Goal: Task Accomplishment & Management: Complete application form

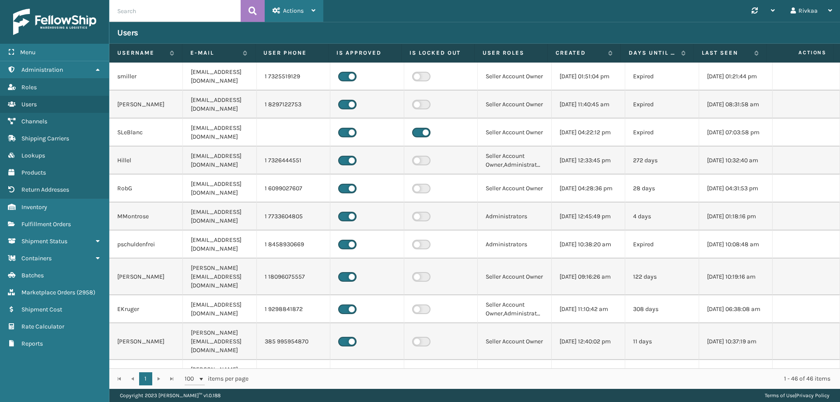
click at [294, 16] on div "Actions" at bounding box center [294, 11] width 43 height 22
click at [46, 205] on span "Inventory" at bounding box center [34, 206] width 26 height 7
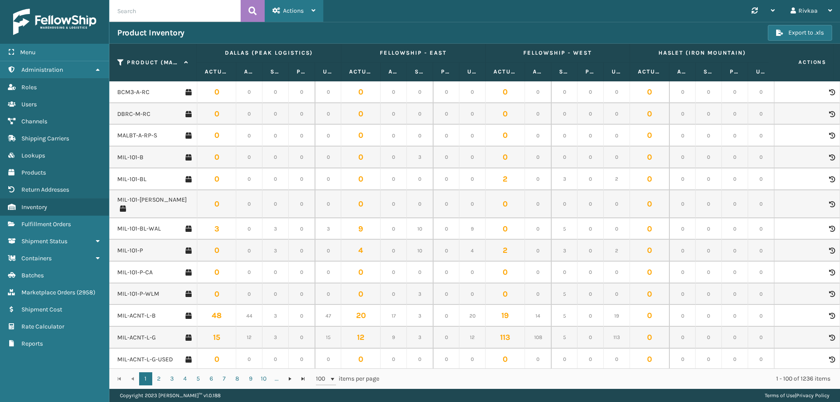
click at [290, 7] on span "Actions" at bounding box center [293, 10] width 21 height 7
click at [176, 7] on input "text" at bounding box center [174, 11] width 131 height 22
type input "MIL-XCH"
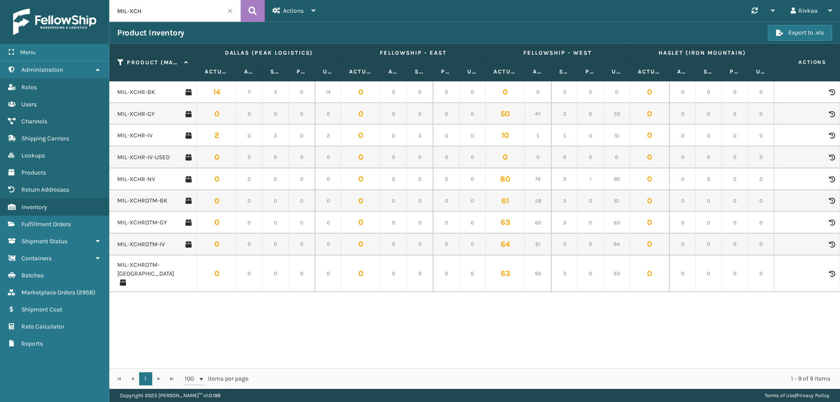
click at [829, 95] on icon at bounding box center [831, 92] width 5 height 6
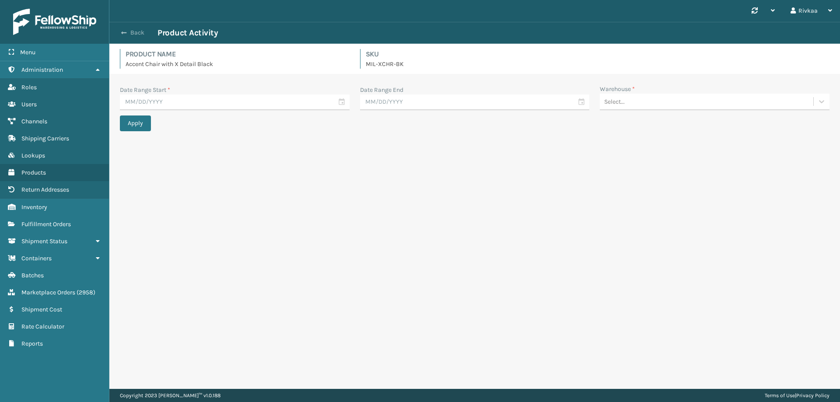
click at [138, 32] on button "Back" at bounding box center [137, 33] width 40 height 8
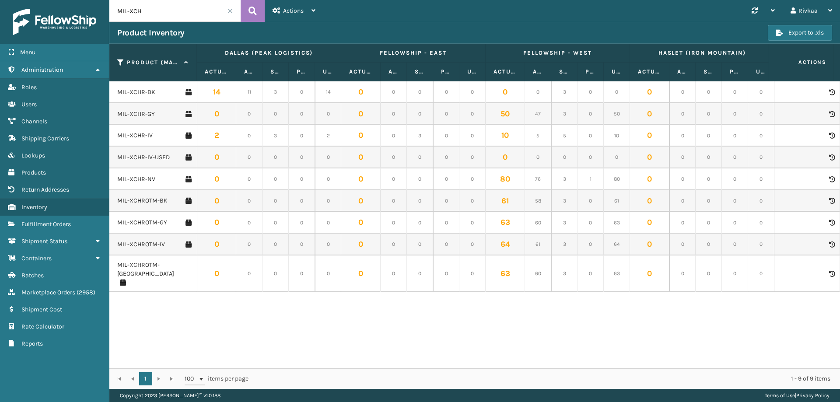
click at [214, 95] on td "14" at bounding box center [216, 92] width 39 height 22
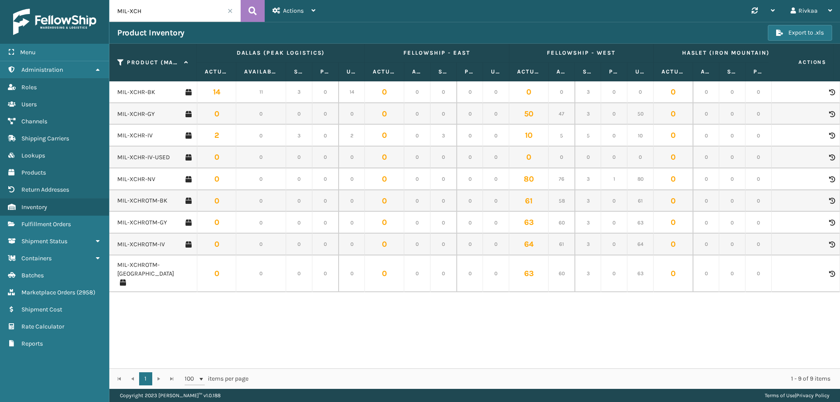
drag, startPoint x: 259, startPoint y: 73, endPoint x: 284, endPoint y: 75, distance: 24.6
click at [284, 75] on span at bounding box center [284, 155] width 3 height 184
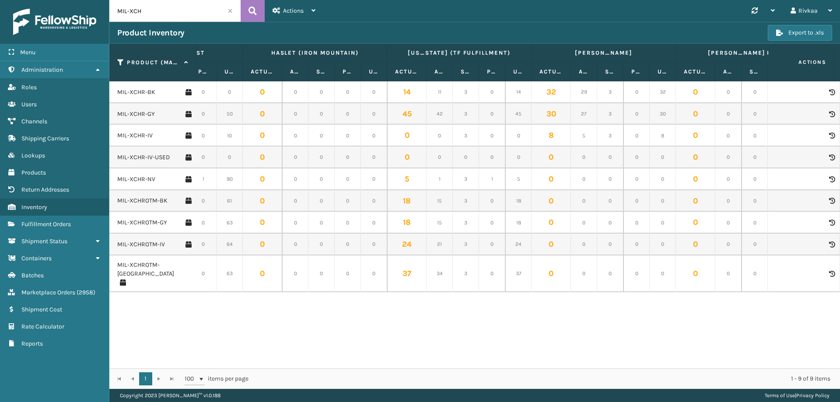
scroll to position [0, 469]
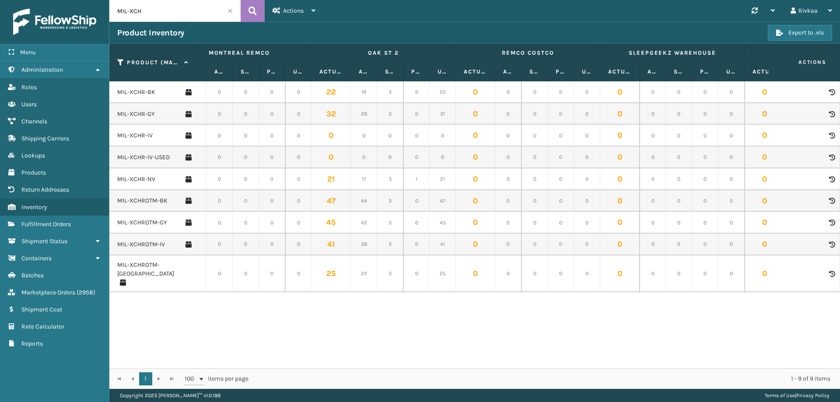
click at [355, 88] on td "19" at bounding box center [364, 92] width 26 height 22
click at [365, 91] on td "19" at bounding box center [364, 92] width 26 height 22
drag, startPoint x: 365, startPoint y: 91, endPoint x: 342, endPoint y: 91, distance: 23.2
click at [342, 91] on td "22" at bounding box center [331, 92] width 39 height 22
click at [151, 92] on link "MIL-XCHR-BK" at bounding box center [136, 92] width 38 height 9
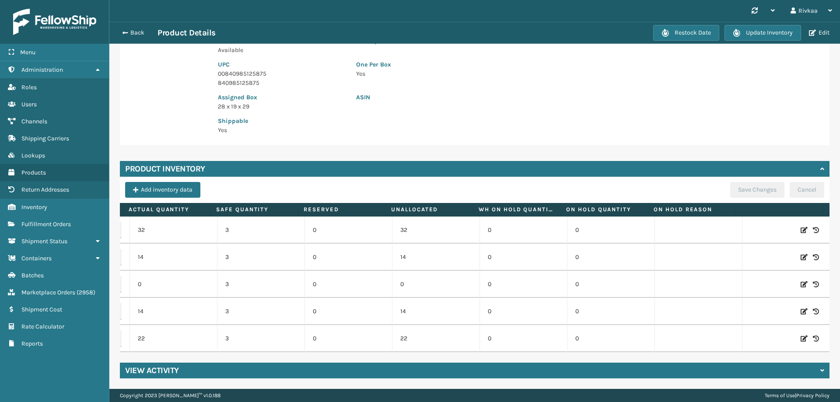
click at [748, 344] on td at bounding box center [786, 338] width 88 height 27
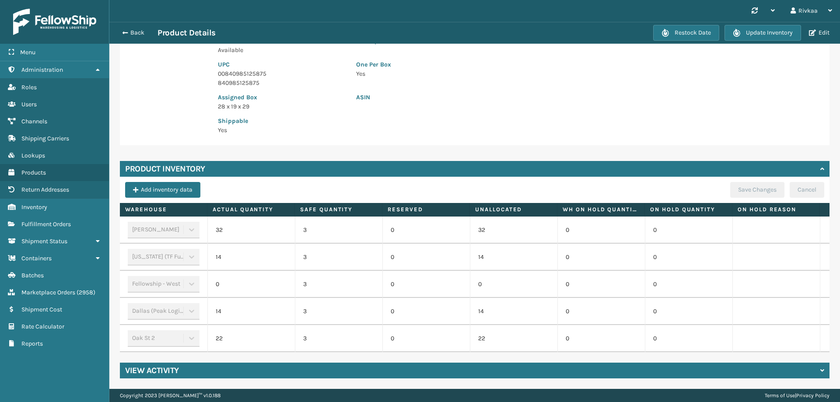
click at [160, 336] on div "Oak St 2" at bounding box center [164, 338] width 72 height 17
click at [191, 332] on div "Oak St 2" at bounding box center [164, 338] width 72 height 17
click at [219, 327] on td "22" at bounding box center [251, 338] width 88 height 27
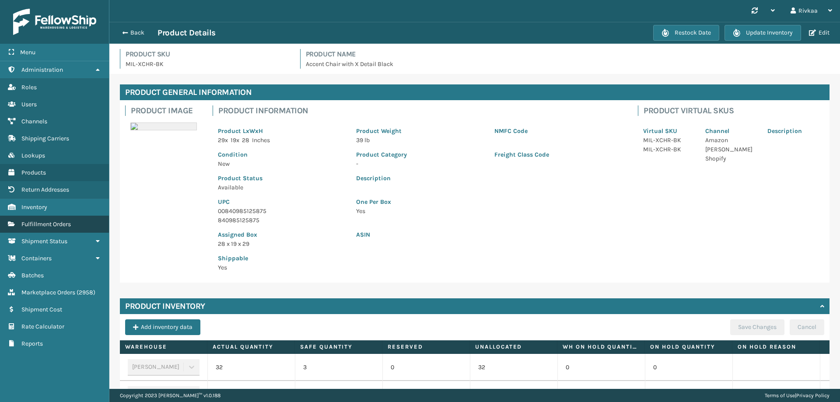
click at [73, 219] on link "Fulfillment Orders" at bounding box center [54, 224] width 109 height 17
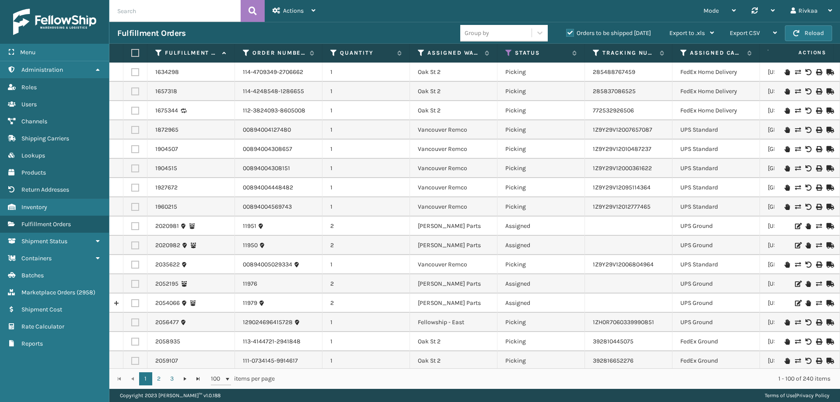
click at [813, 53] on span "Actions" at bounding box center [801, 53] width 61 height 14
click at [813, 51] on span "Actions" at bounding box center [801, 53] width 61 height 14
click at [313, 13] on icon at bounding box center [314, 10] width 4 height 6
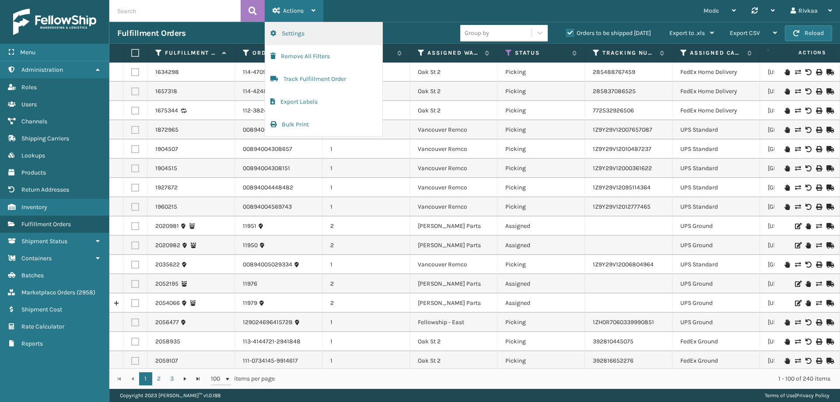
click at [329, 30] on button "Settings" at bounding box center [323, 33] width 117 height 23
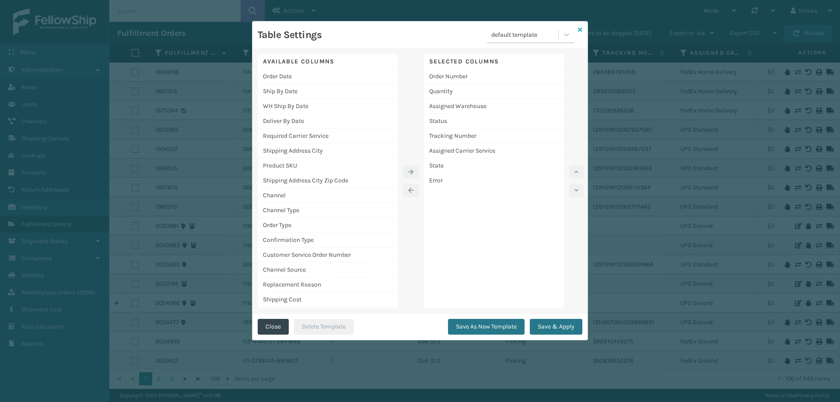
click at [581, 28] on icon at bounding box center [580, 30] width 4 height 6
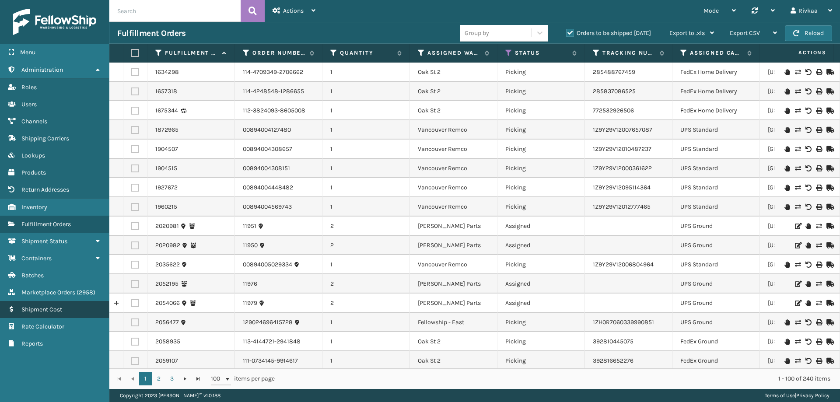
click at [64, 315] on link "Shipment Cost" at bounding box center [54, 309] width 109 height 17
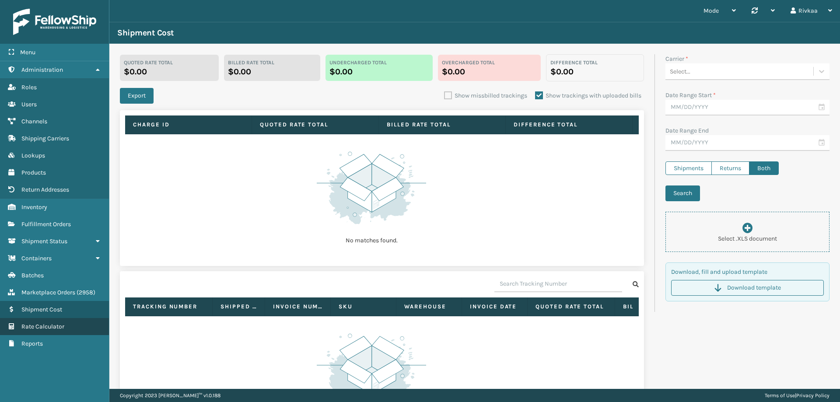
click at [31, 333] on link "Rate Calculator" at bounding box center [54, 326] width 109 height 17
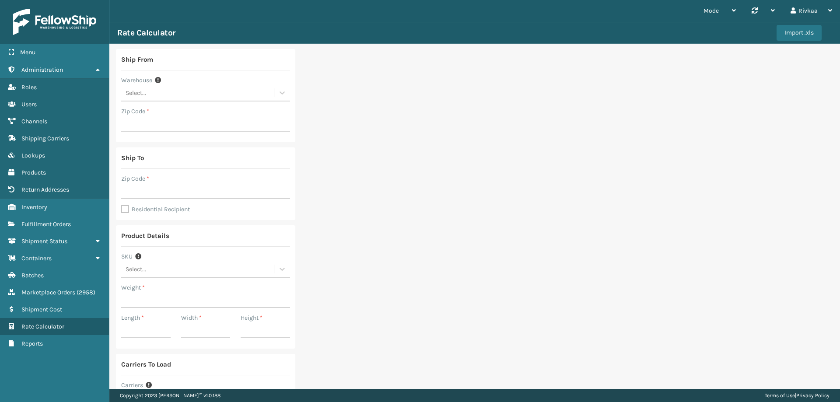
click at [193, 84] on div "Warehouse" at bounding box center [205, 80] width 169 height 9
click at [193, 91] on div "Select..." at bounding box center [197, 93] width 153 height 14
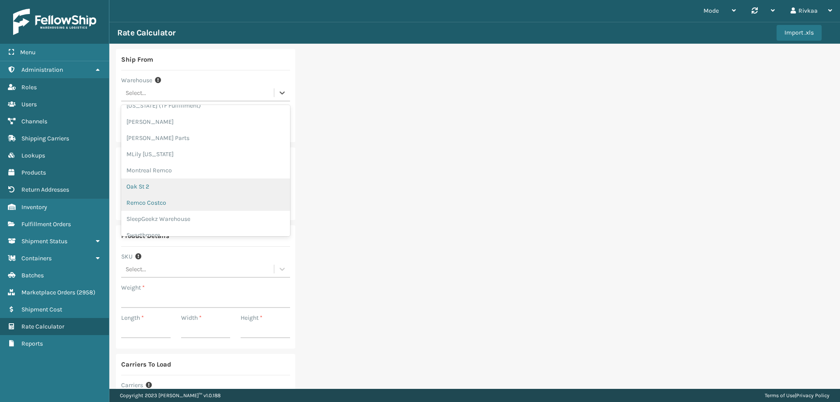
scroll to position [88, 0]
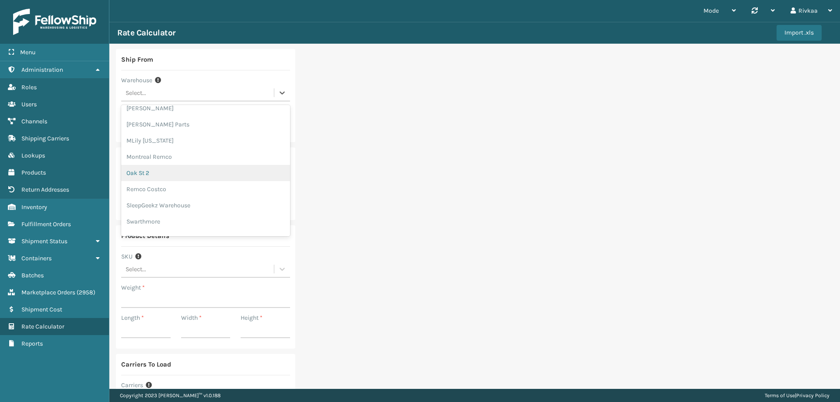
click at [172, 177] on div "Oak St 2" at bounding box center [205, 173] width 169 height 16
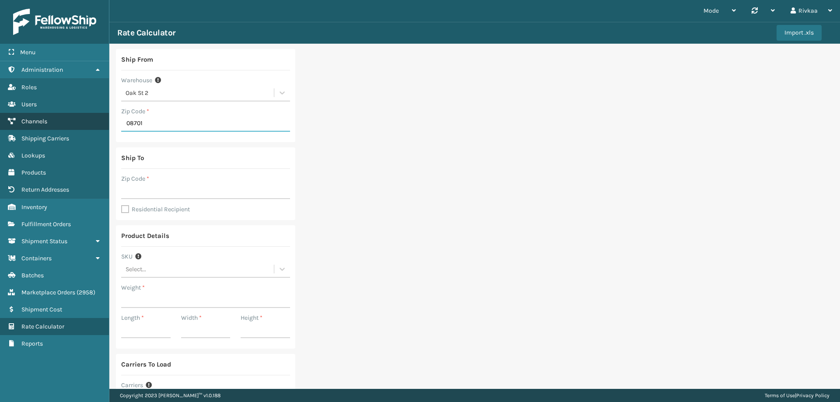
drag, startPoint x: 178, startPoint y: 126, endPoint x: 46, endPoint y: 125, distance: 131.7
click at [46, 0] on div "Menu Administration Roles Users Channels Shipping Carriers Lookups Products Ret…" at bounding box center [420, 0] width 840 height 0
click at [175, 129] on input "08701" at bounding box center [205, 124] width 169 height 16
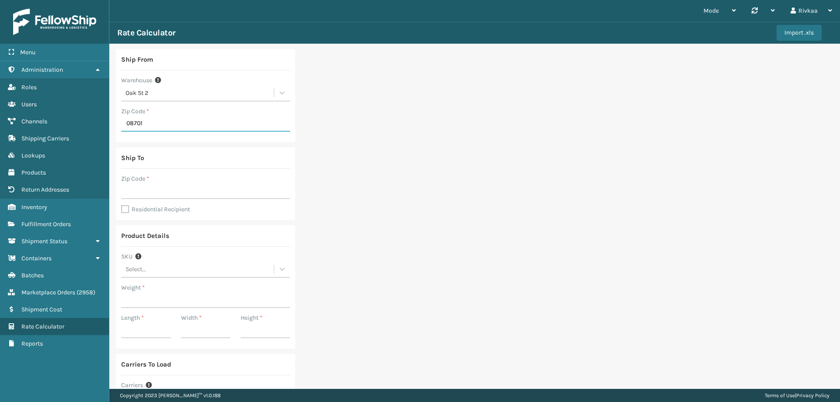
paste input "57"
type input "08701"
click at [158, 179] on div "Zip Code *" at bounding box center [205, 178] width 169 height 9
click at [156, 189] on input "Zip Code *" at bounding box center [205, 191] width 169 height 16
paste input "08757"
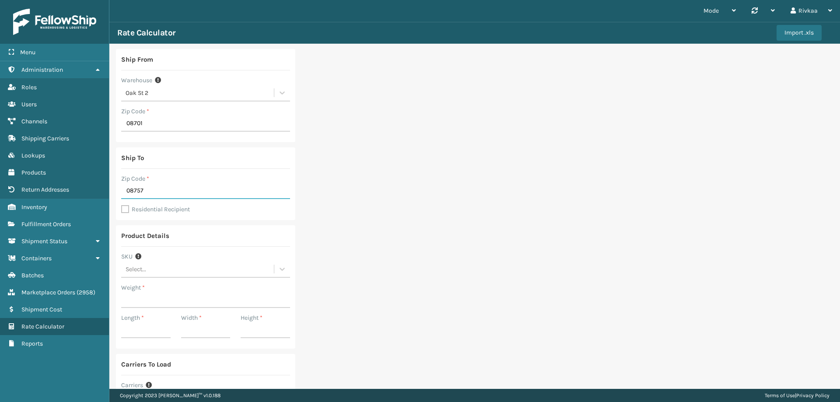
type input "08757"
click at [161, 119] on input "08701" at bounding box center [205, 124] width 169 height 16
paste input "609"
type input "08609"
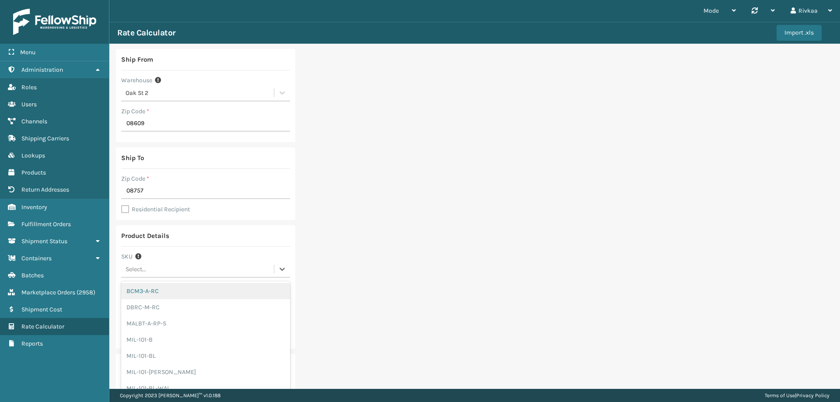
click at [164, 277] on div "Select..." at bounding box center [205, 269] width 169 height 17
type input "x"
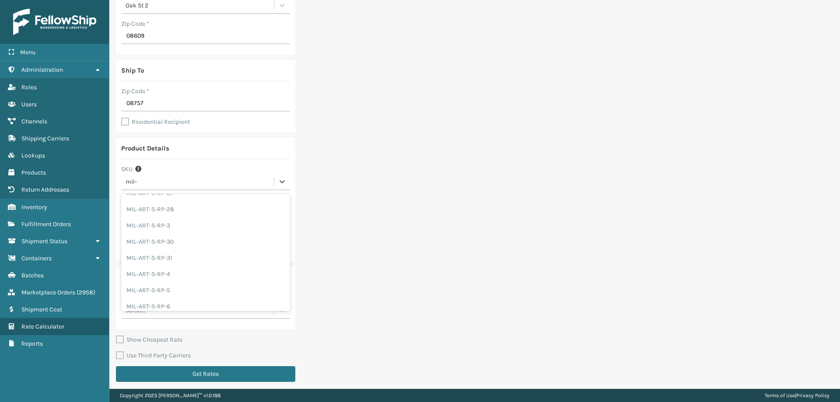
scroll to position [1100, 0]
type input "mil-x"
click at [200, 182] on div "Select..." at bounding box center [188, 182] width 135 height 14
type input "m"
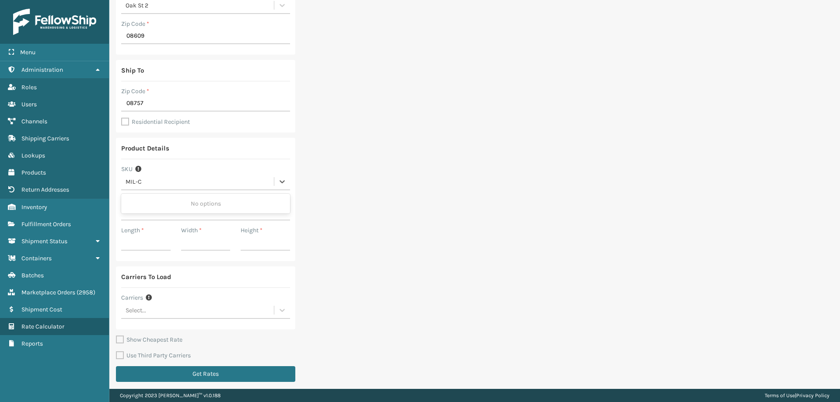
type input "MIL-"
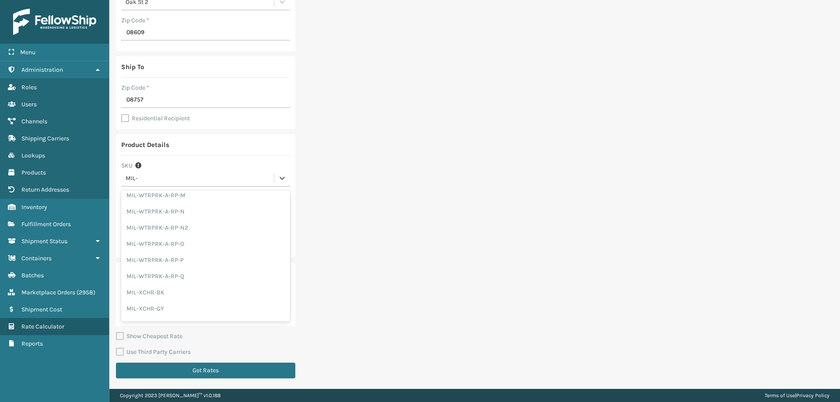
scroll to position [19968, 0]
click at [215, 261] on div "MIL-XCHR-BK" at bounding box center [205, 260] width 169 height 16
type input "39"
type input "29"
type input "19"
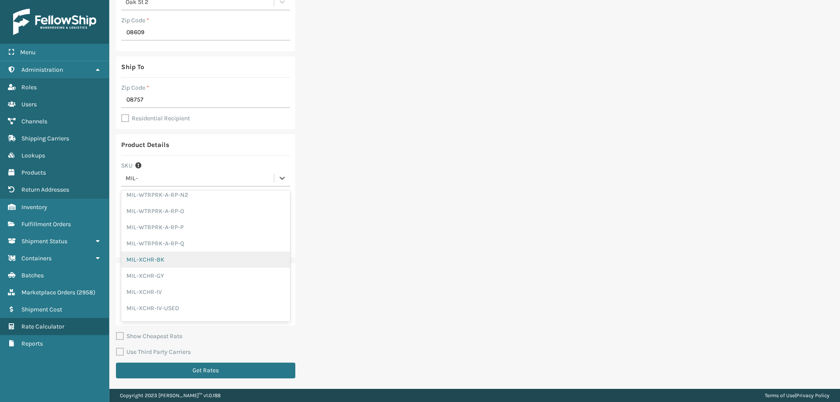
type input "28"
click at [161, 334] on label "Show Cheapest Rate" at bounding box center [149, 336] width 67 height 7
checkbox input "true"
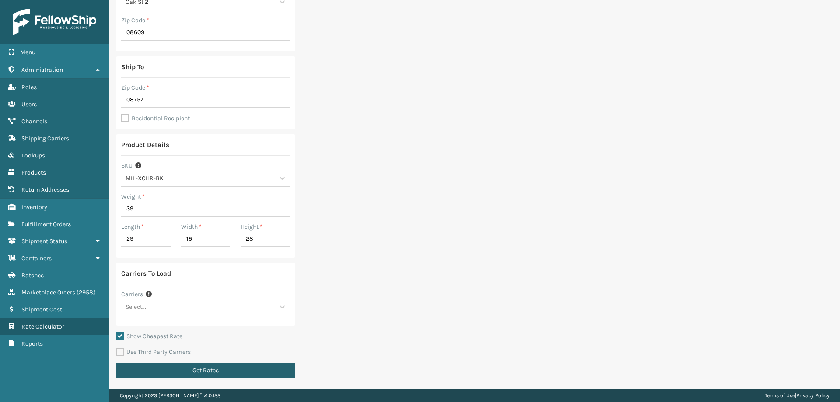
click at [170, 365] on button "Get Rates" at bounding box center [205, 371] width 179 height 16
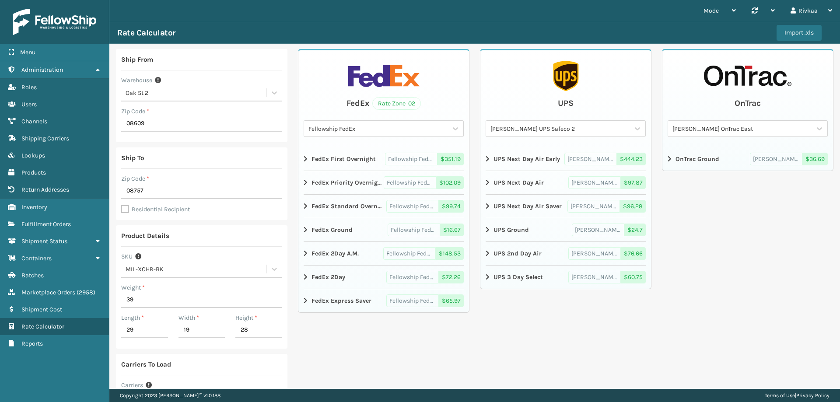
click at [337, 230] on strong "FedEx Ground" at bounding box center [332, 229] width 41 height 9
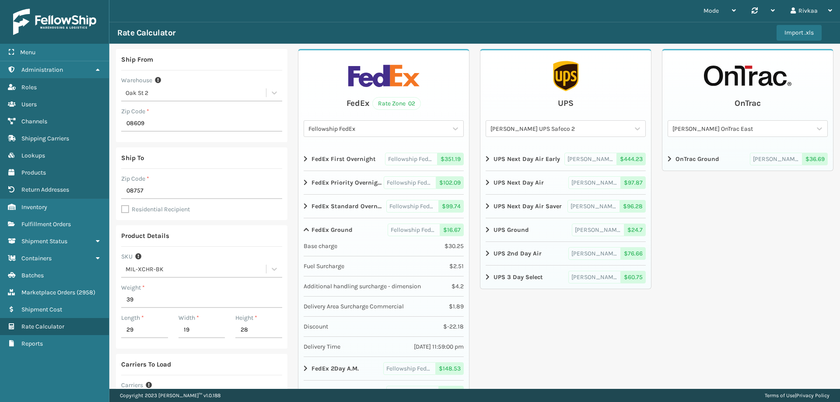
click at [452, 228] on span "$ 16.67" at bounding box center [452, 230] width 24 height 13
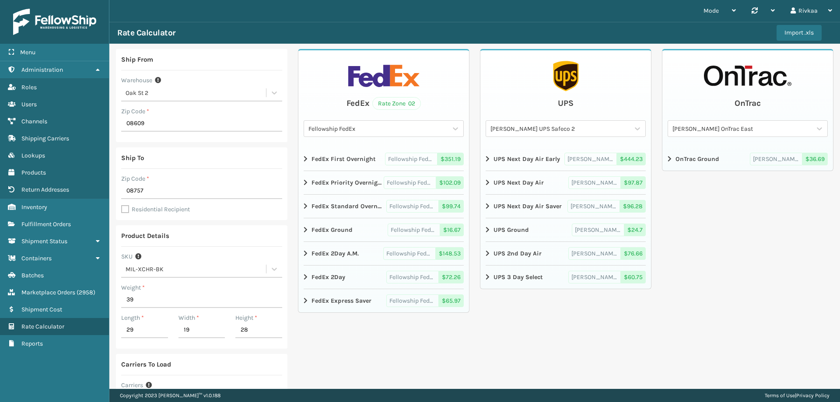
click at [452, 228] on span "$ 16.67" at bounding box center [452, 230] width 24 height 13
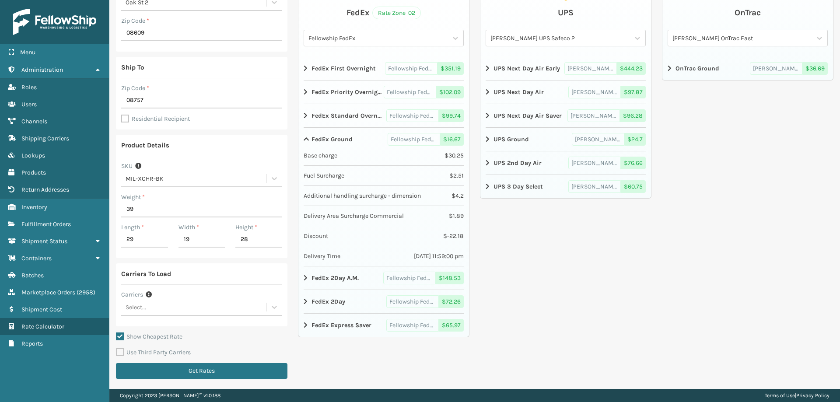
scroll to position [91, 0]
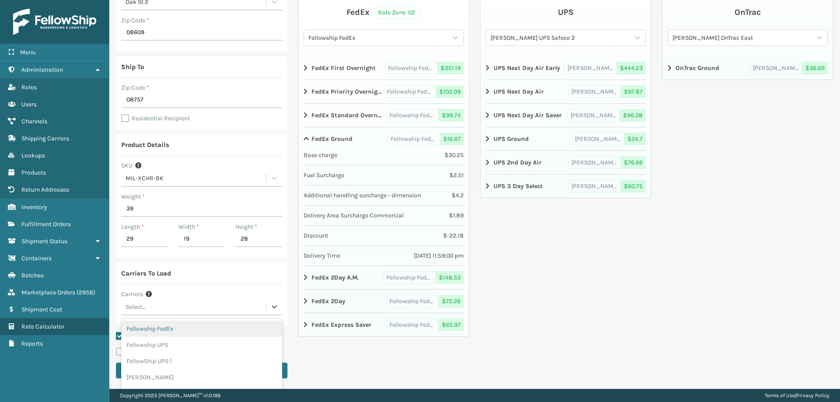
click at [257, 310] on div "Select..." at bounding box center [193, 307] width 145 height 14
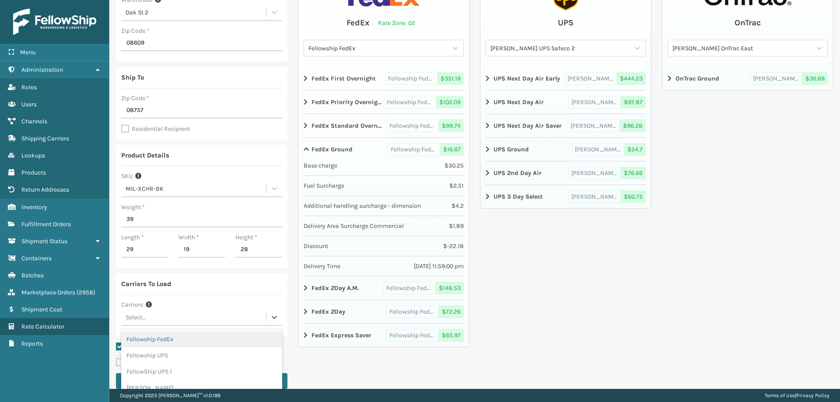
scroll to position [88, 0]
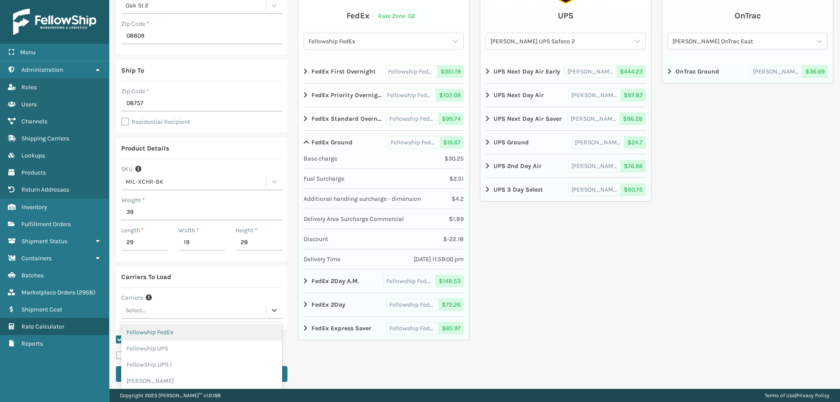
click at [222, 331] on div "Fellowship FedEx" at bounding box center [201, 332] width 161 height 16
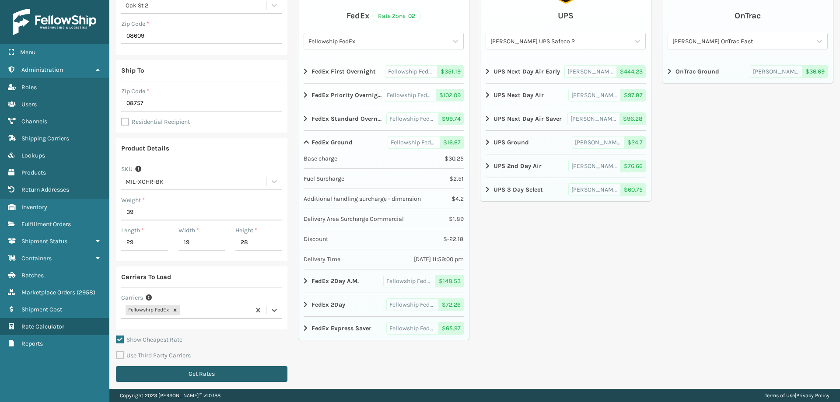
click at [226, 380] on button "Get Rates" at bounding box center [202, 374] width 172 height 16
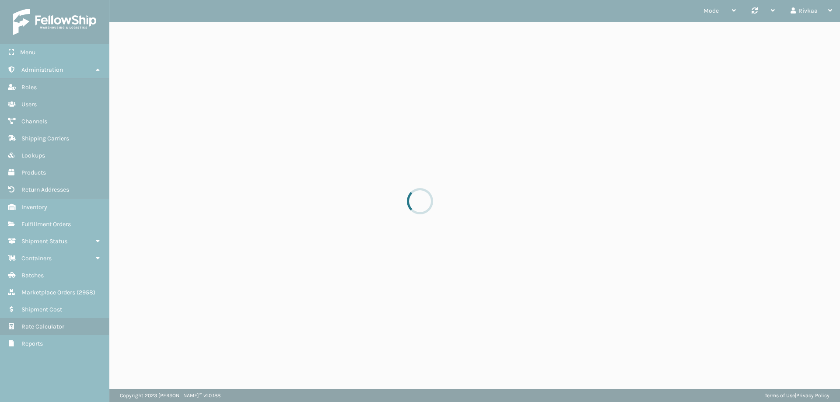
scroll to position [0, 0]
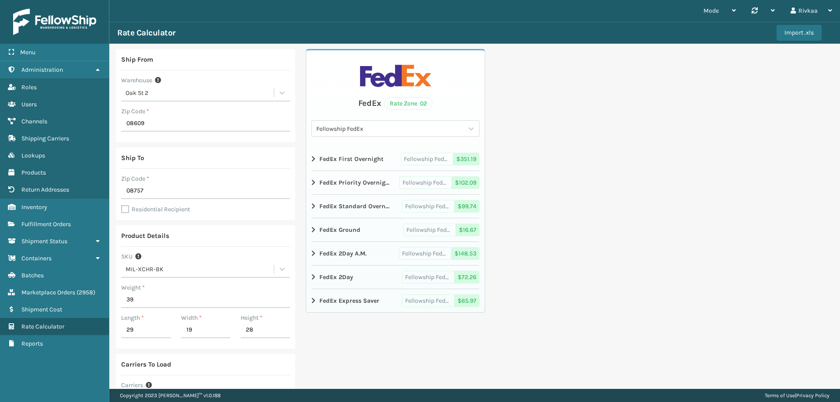
click at [341, 235] on div "FedEx Ground" at bounding box center [336, 230] width 49 height 13
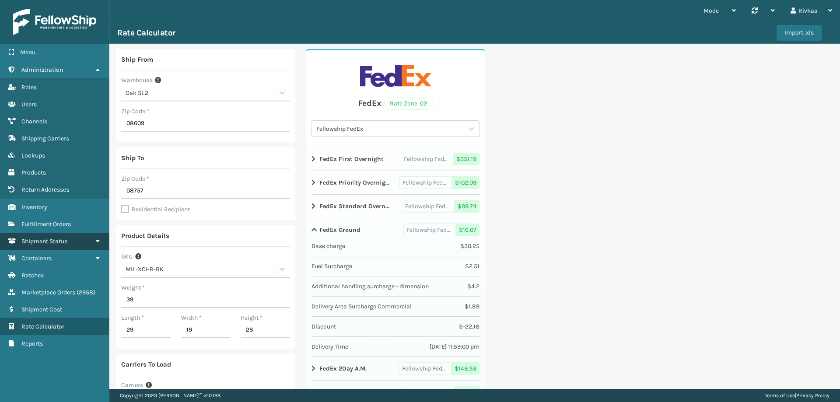
click at [69, 247] on link "Shipment Status" at bounding box center [54, 241] width 109 height 17
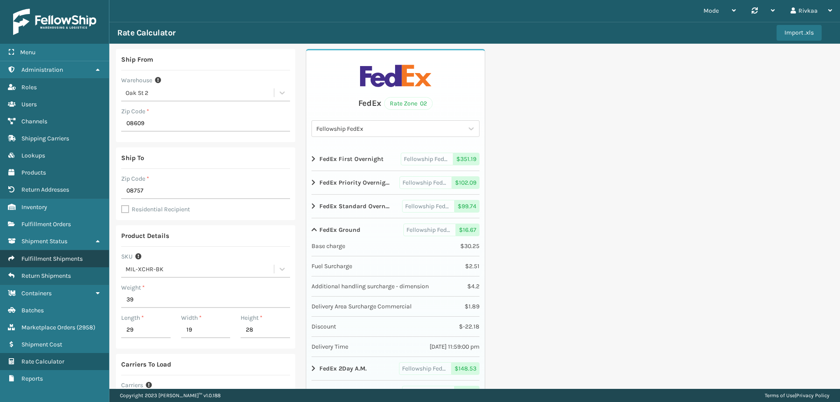
click at [68, 257] on span "Fulfillment Shipments" at bounding box center [51, 258] width 61 height 7
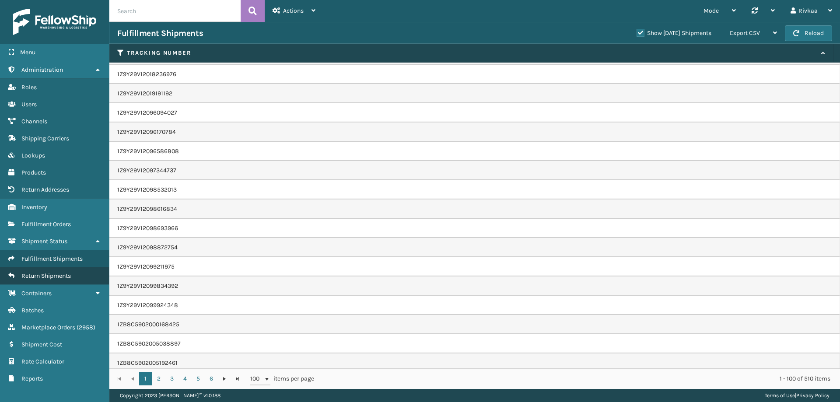
scroll to position [175, 0]
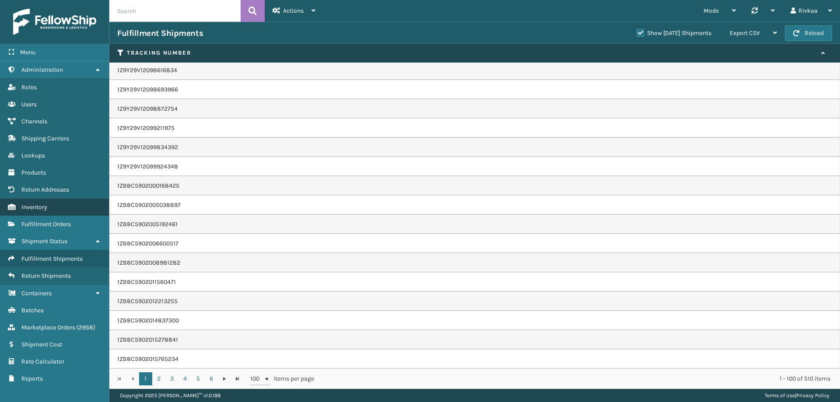
click at [78, 210] on link "Inventory" at bounding box center [54, 207] width 109 height 17
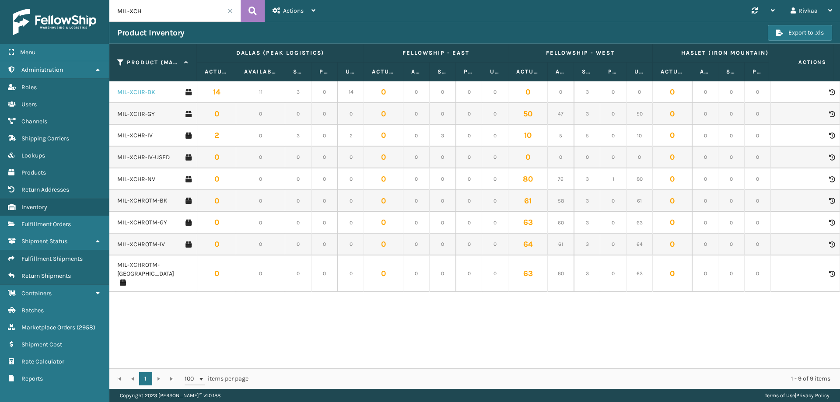
click at [150, 94] on link "MIL-XCHR-BK" at bounding box center [136, 92] width 38 height 9
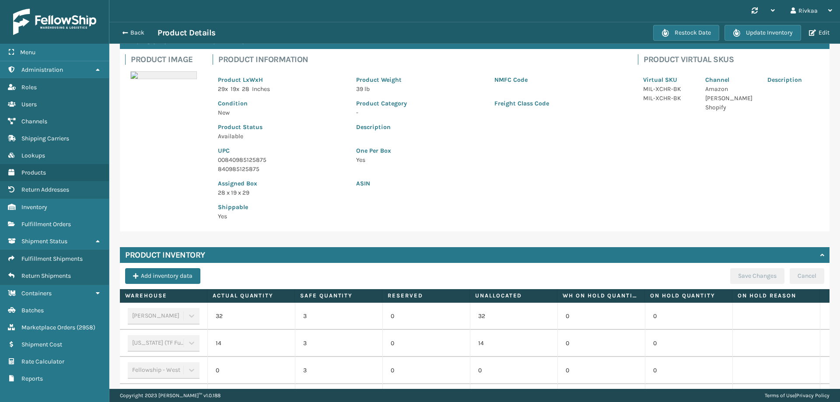
scroll to position [144, 0]
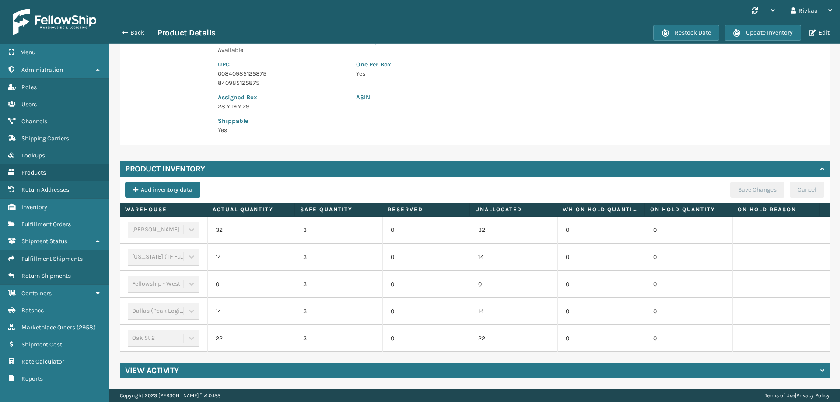
click at [225, 333] on td "22" at bounding box center [251, 338] width 88 height 27
click at [54, 328] on span "Marketplace Orders" at bounding box center [48, 327] width 54 height 7
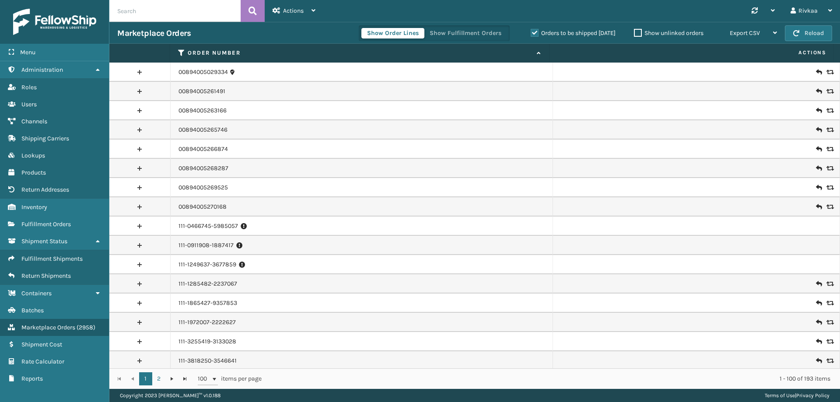
drag, startPoint x: 341, startPoint y: 154, endPoint x: 346, endPoint y: 46, distance: 108.6
click at [346, 46] on th "Order Number" at bounding box center [359, 53] width 379 height 19
click at [810, 54] on span "Actions" at bounding box center [692, 53] width 280 height 14
click at [810, 51] on span "Actions" at bounding box center [692, 53] width 280 height 14
click at [813, 50] on span "Actions" at bounding box center [692, 53] width 280 height 14
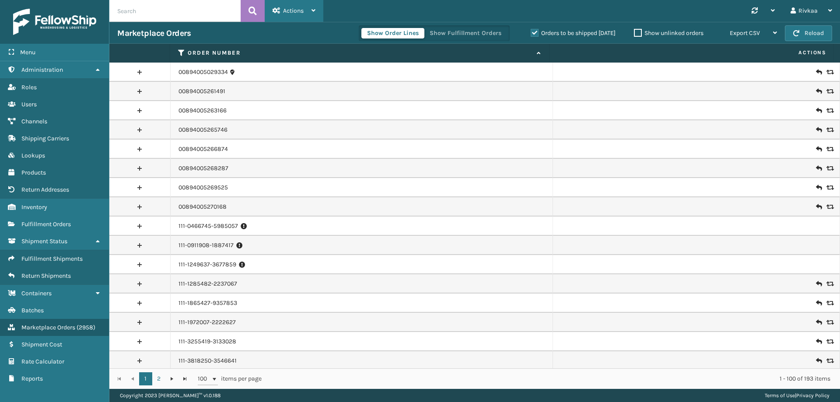
drag, startPoint x: 328, startPoint y: 16, endPoint x: 315, endPoint y: 9, distance: 15.1
click at [320, 11] on header "Actions New Import Orders Settings Remove All Filters Link Order Lines Synchron…" at bounding box center [474, 11] width 731 height 22
click at [301, 5] on div "Actions" at bounding box center [294, 11] width 43 height 22
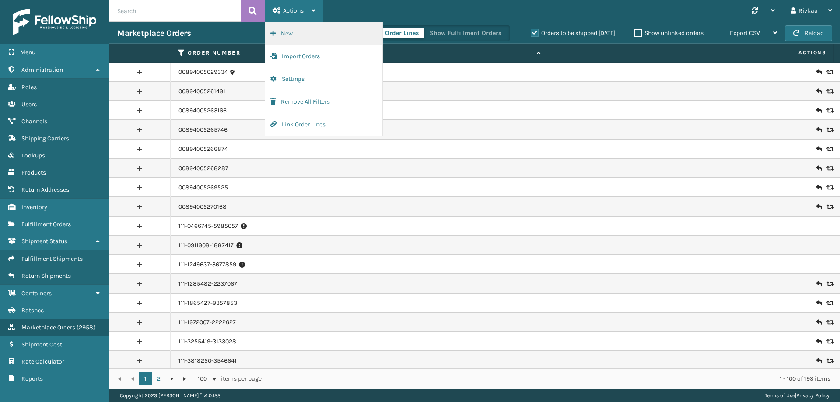
click at [296, 33] on button "New" at bounding box center [323, 33] width 117 height 23
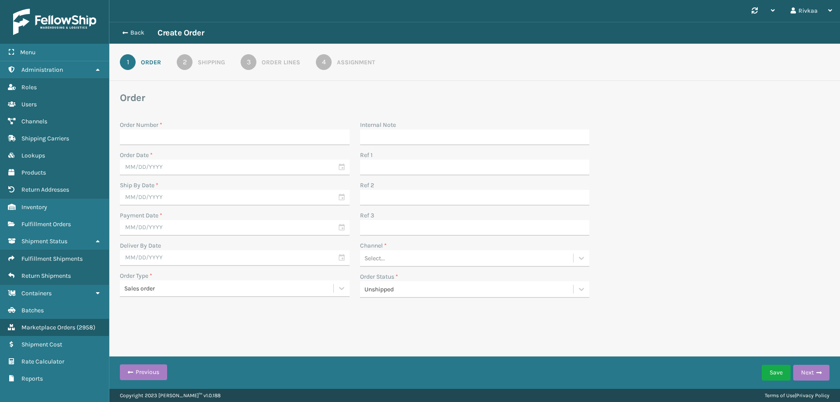
click at [165, 137] on input "Order Number *" at bounding box center [235, 138] width 230 height 16
click at [67, 356] on link "Containers Rate Calculator" at bounding box center [54, 361] width 109 height 17
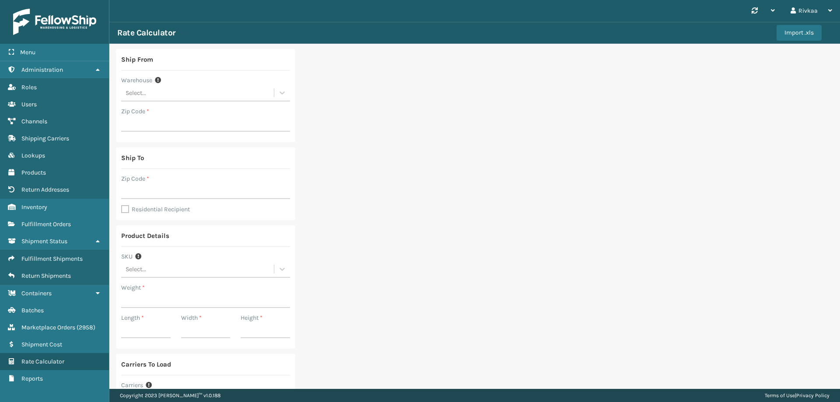
click at [151, 79] on label "Warehouse" at bounding box center [136, 80] width 31 height 9
click at [142, 90] on div "Select..." at bounding box center [136, 92] width 21 height 9
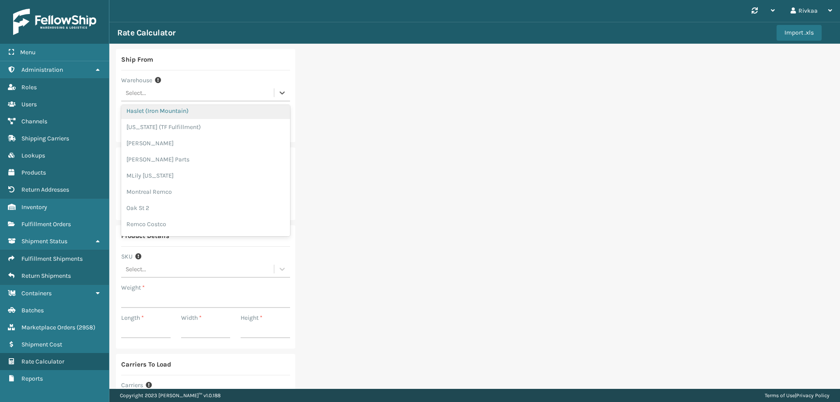
scroll to position [131, 0]
click at [170, 127] on div "Oak St 2" at bounding box center [205, 129] width 169 height 16
type input "08701"
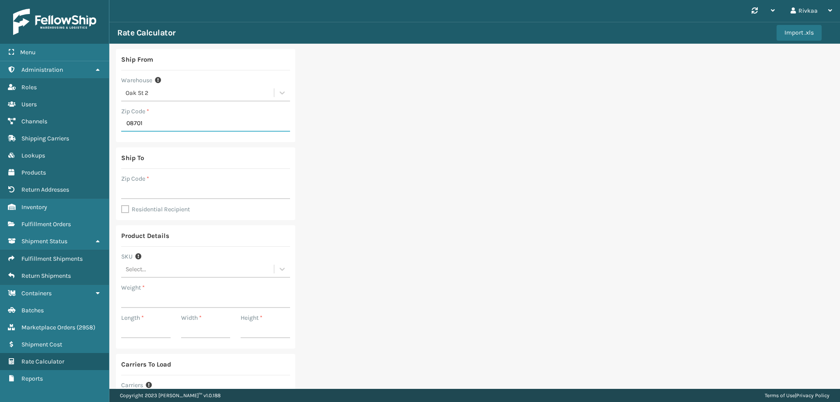
click at [168, 123] on input "08701" at bounding box center [205, 124] width 169 height 16
click at [154, 187] on input "Zip Code *" at bounding box center [205, 191] width 169 height 16
type input "08757"
click at [168, 276] on div "Select..." at bounding box center [197, 269] width 153 height 14
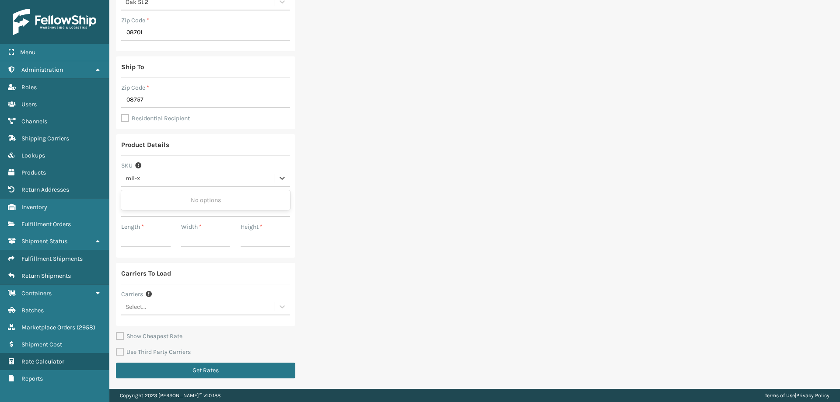
type input "mil-xx"
drag, startPoint x: 189, startPoint y: 180, endPoint x: 31, endPoint y: 165, distance: 158.3
click at [31, 0] on div "Menu Administration Roles Users Channels Shipping Carriers Lookups Products Ret…" at bounding box center [420, 0] width 840 height 0
click at [166, 174] on div "Select..." at bounding box center [197, 178] width 153 height 14
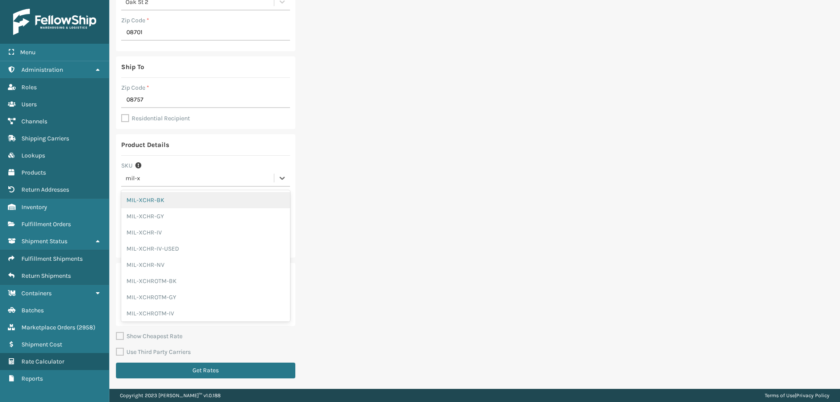
type input "mil-x"
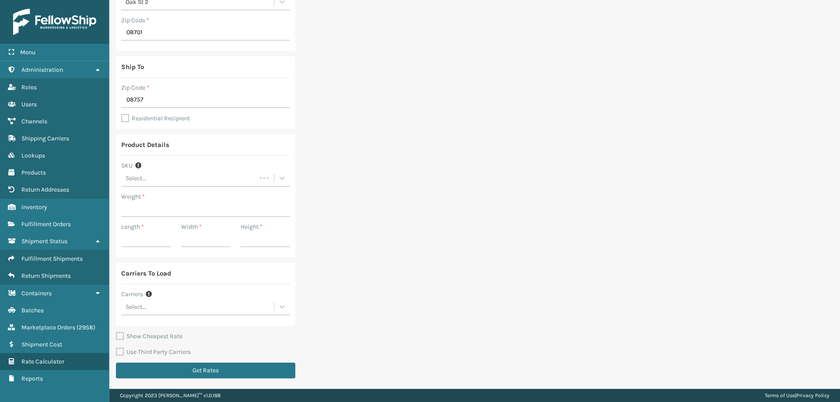
click at [0, 0] on div at bounding box center [0, 0] width 0 height 0
click at [164, 175] on div "Select..." at bounding box center [197, 178] width 153 height 14
type input "mil-x"
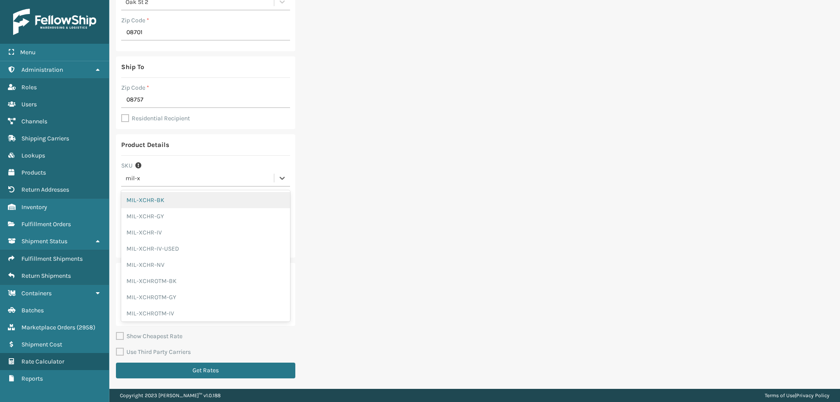
click at [130, 199] on div "MIL-XCHR-BK" at bounding box center [205, 200] width 169 height 16
type input "39"
type input "29"
type input "19"
type input "28"
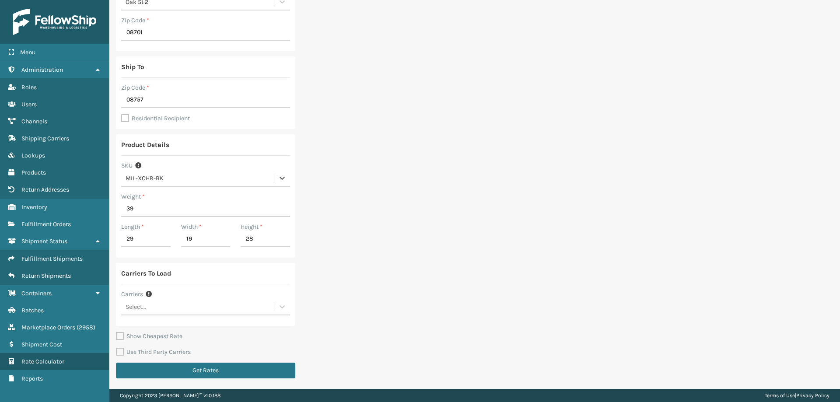
click at [164, 336] on label "Show Cheapest Rate" at bounding box center [149, 336] width 67 height 7
checkbox input "true"
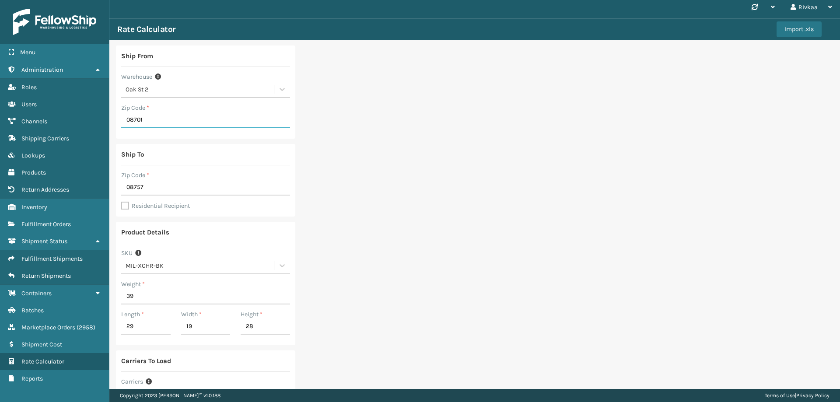
click at [140, 124] on input "08701" at bounding box center [205, 120] width 169 height 16
paste input "609"
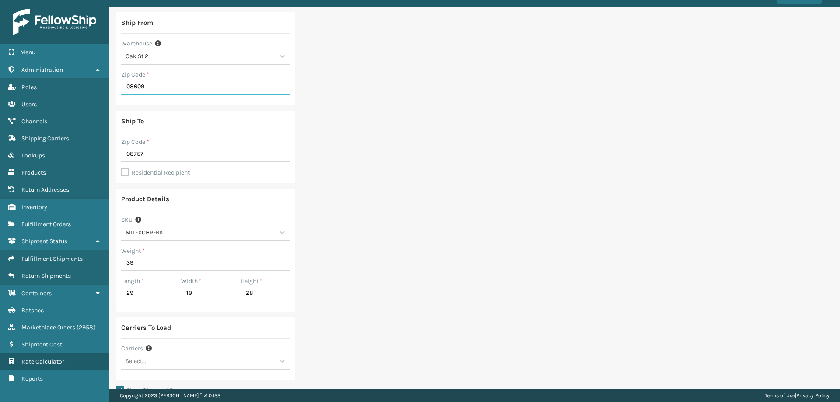
scroll to position [91, 0]
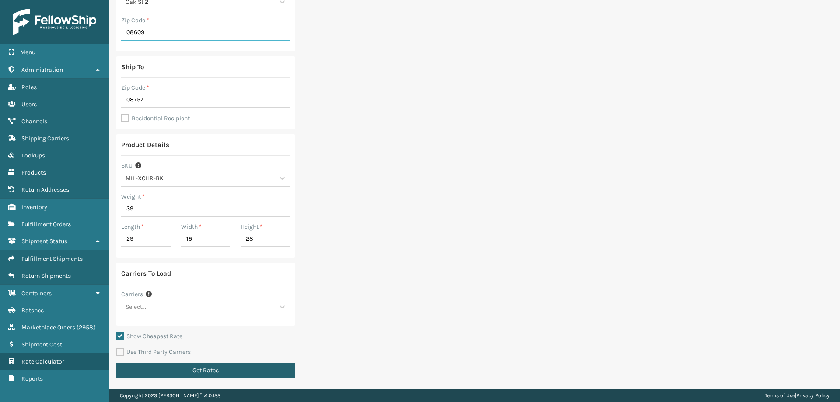
type input "08609"
click at [187, 368] on button "Get Rates" at bounding box center [205, 371] width 179 height 16
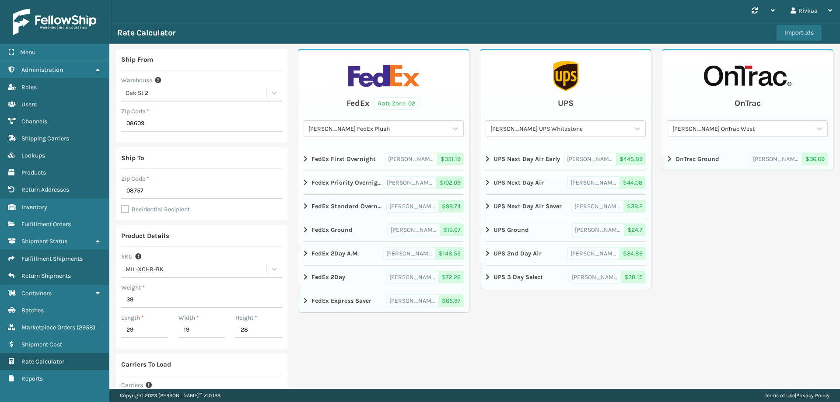
click at [396, 229] on span "Milliard FedEx Plush" at bounding box center [414, 230] width 53 height 13
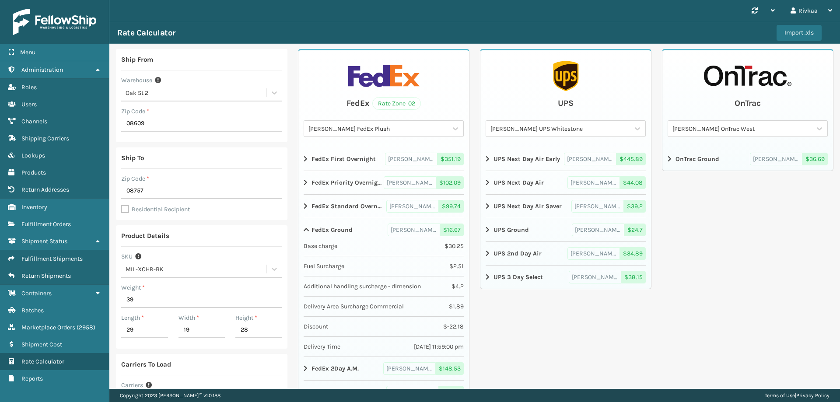
drag, startPoint x: 69, startPoint y: 28, endPoint x: 70, endPoint y: 18, distance: 10.1
drag, startPoint x: 60, startPoint y: 326, endPoint x: 36, endPoint y: 322, distance: 24.4
click at [36, 322] on link "Marketplace Orders ( 2958 )" at bounding box center [54, 327] width 109 height 17
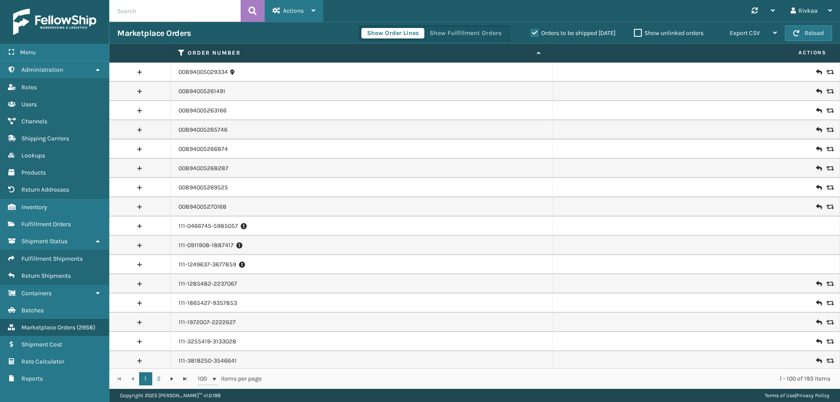
click at [307, 11] on div "Actions" at bounding box center [294, 11] width 43 height 22
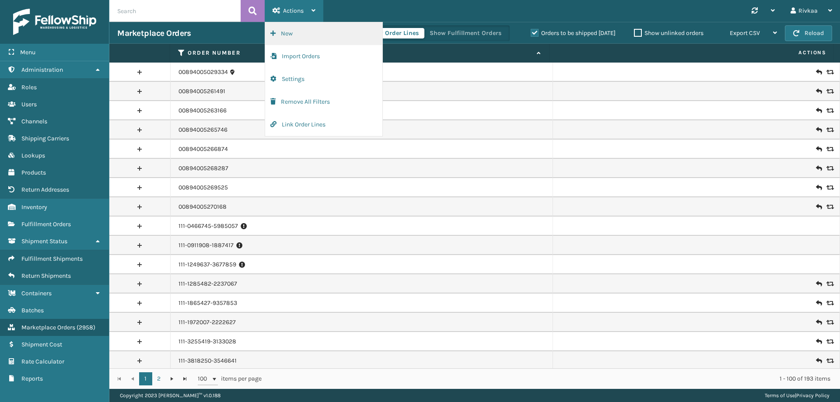
click at [298, 38] on button "New" at bounding box center [323, 33] width 117 height 23
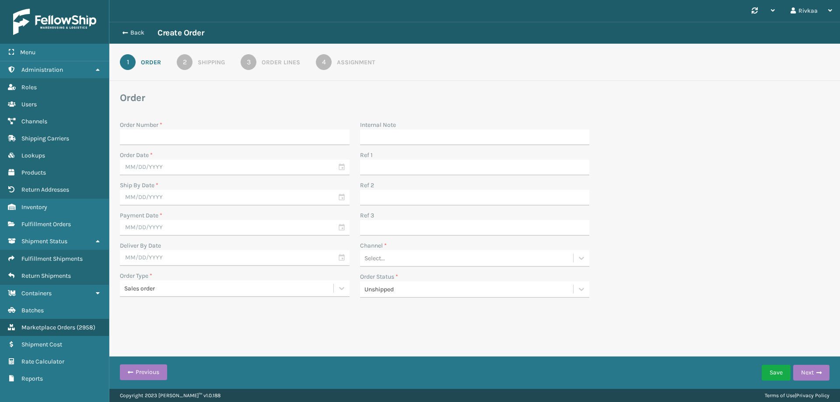
click at [184, 140] on input "Order Number *" at bounding box center [235, 138] width 230 height 16
type input "13524982524"
click at [221, 161] on input "text" at bounding box center [235, 168] width 230 height 16
click at [161, 235] on div "9" at bounding box center [160, 232] width 13 height 13
type input "09/09/2025"
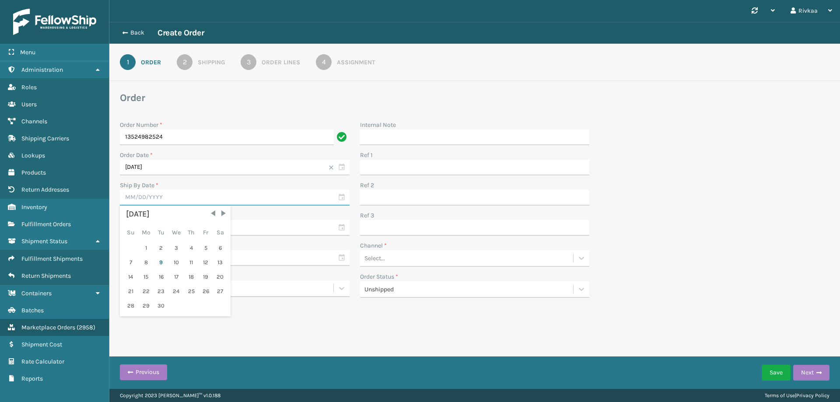
click at [165, 195] on input "text" at bounding box center [235, 198] width 230 height 16
click at [169, 260] on div "10" at bounding box center [176, 262] width 14 height 13
type input "09/10/2025"
click at [165, 222] on input "text" at bounding box center [235, 228] width 230 height 16
click at [159, 291] on div "9" at bounding box center [160, 292] width 13 height 13
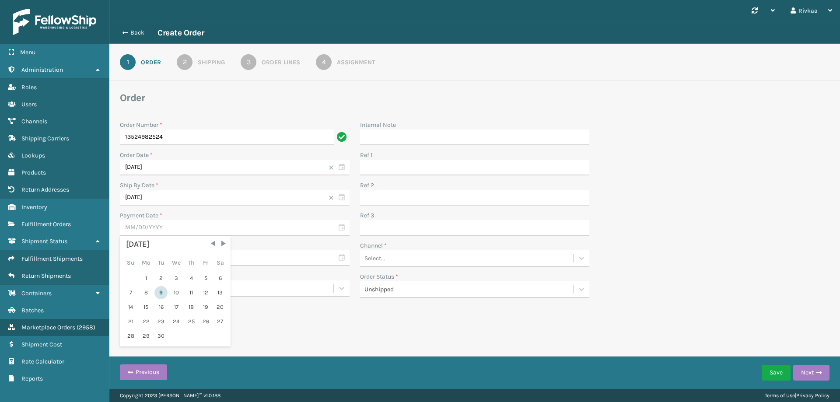
type input "09/09/2025"
click at [165, 259] on input "text" at bounding box center [235, 258] width 230 height 16
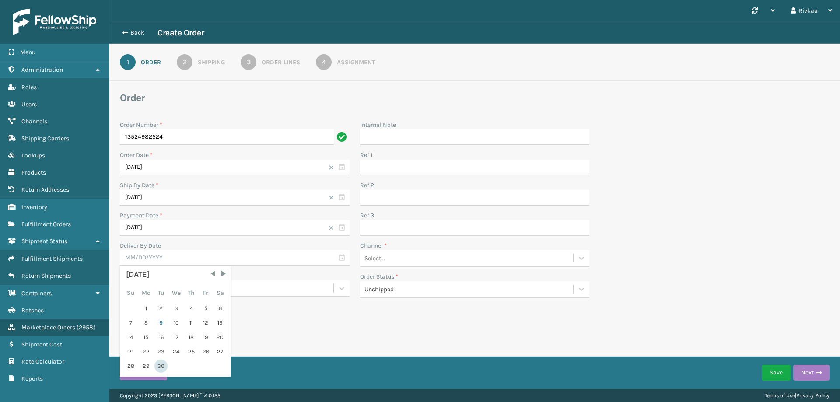
click at [165, 362] on div "30" at bounding box center [160, 366] width 13 height 13
type input "09/30/2025"
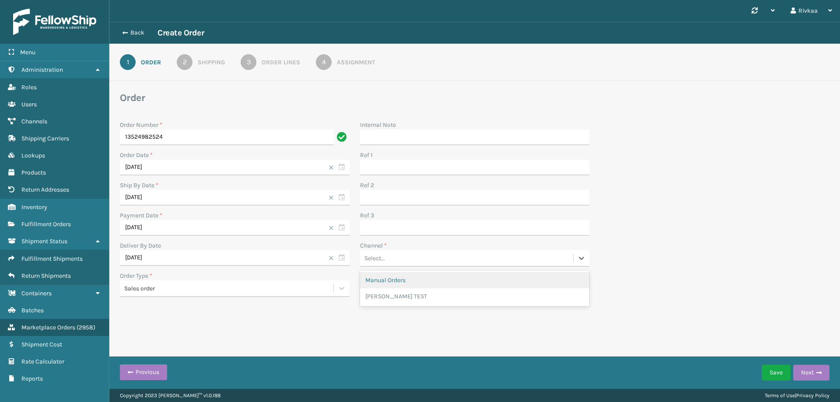
click at [411, 261] on div "Select..." at bounding box center [467, 258] width 214 height 14
click at [408, 284] on div "Manual Orders" at bounding box center [475, 280] width 230 height 16
click at [143, 292] on div "Sales order" at bounding box center [229, 288] width 210 height 9
click at [806, 372] on button "Next" at bounding box center [811, 373] width 36 height 16
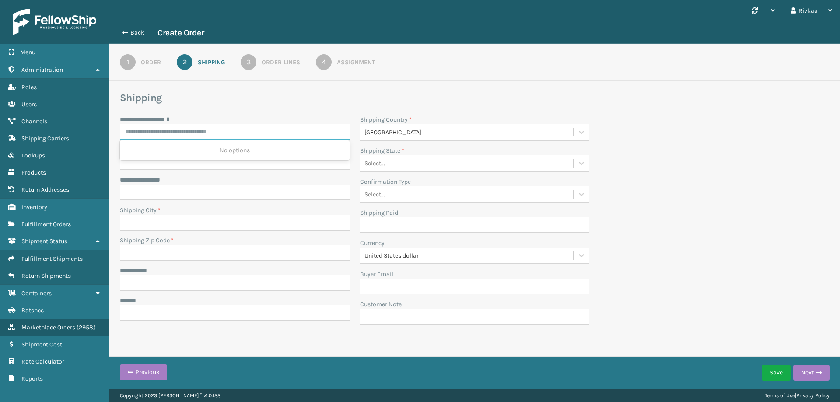
click at [212, 131] on input "**********" at bounding box center [235, 132] width 230 height 16
click at [211, 144] on div "2000 MIDDLESEX ST, TOMS RIVER, NJ" at bounding box center [235, 150] width 230 height 16
type input "**********"
type input "TOMS RIVER"
type input "08757-1128"
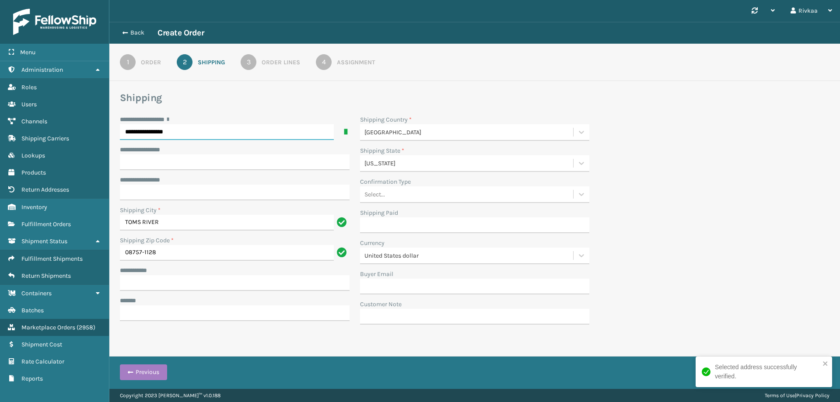
type input "**********"
click at [222, 282] on input "**********" at bounding box center [235, 283] width 230 height 16
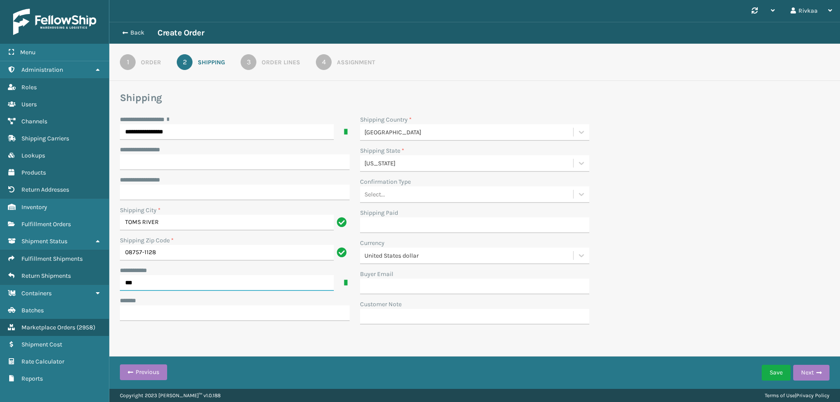
type input "***"
click at [203, 308] on input "***** *" at bounding box center [235, 313] width 230 height 16
type input "**********"
click at [781, 372] on button "Save" at bounding box center [776, 373] width 29 height 16
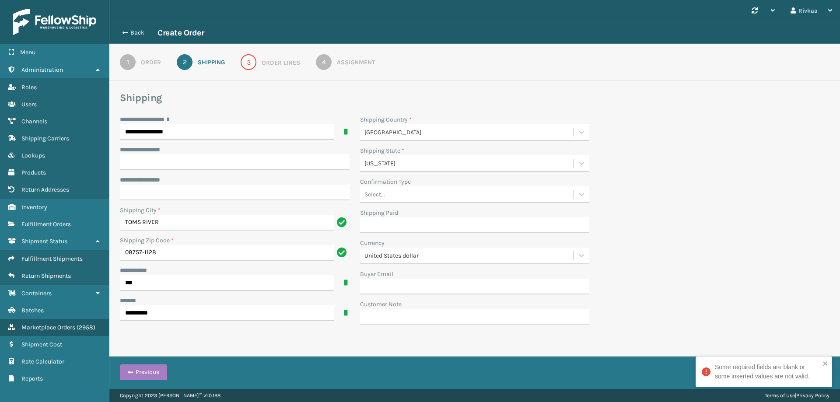
click at [781, 300] on div "**********" at bounding box center [475, 222] width 720 height 215
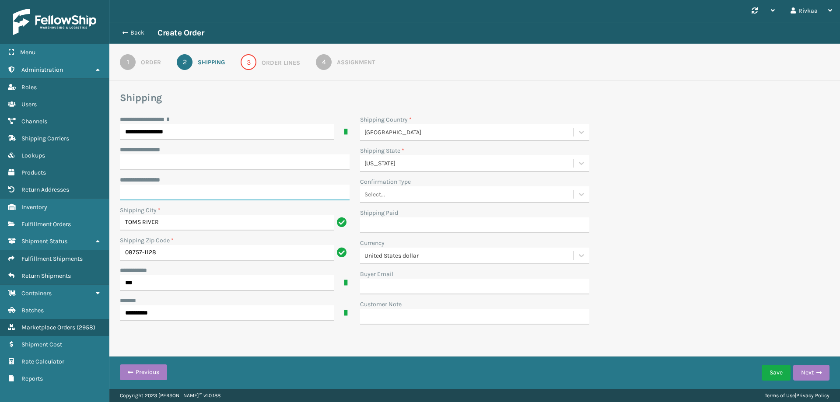
click at [183, 193] on input "**********" at bounding box center [235, 193] width 230 height 16
click at [820, 373] on span "button" at bounding box center [819, 373] width 5 height 6
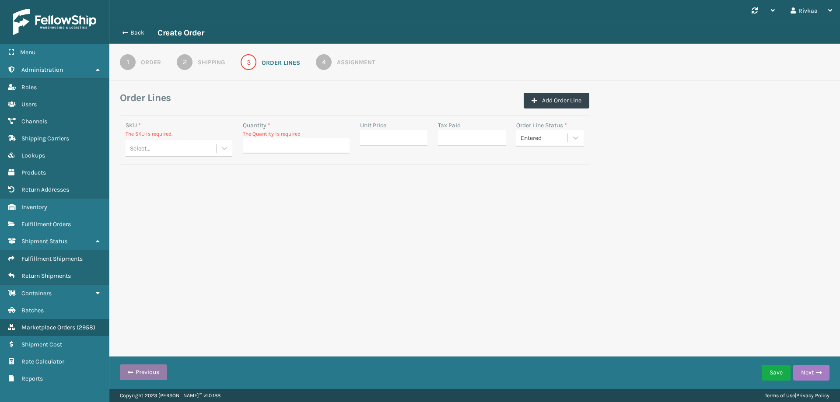
click at [155, 377] on button "Previous" at bounding box center [143, 372] width 47 height 16
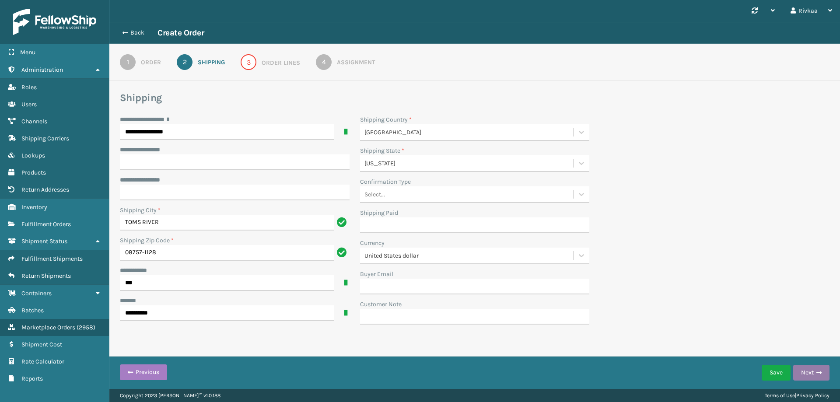
click at [806, 371] on button "Next" at bounding box center [811, 373] width 36 height 16
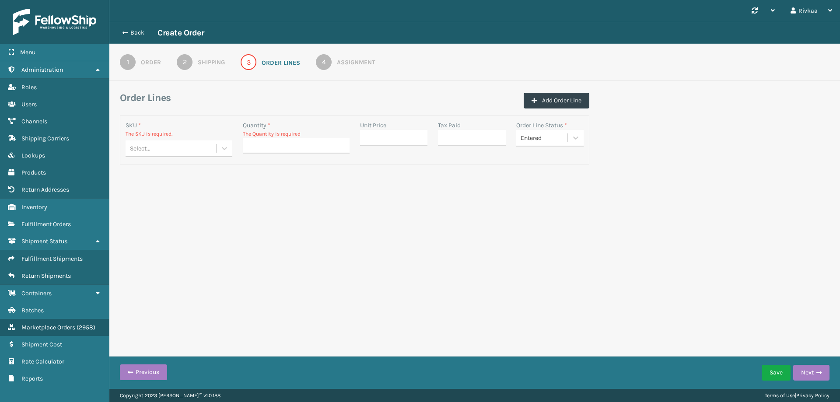
click at [164, 149] on div "Select..." at bounding box center [171, 148] width 91 height 14
type input "mil-xc"
click at [165, 167] on div "MIL-XCHR-BK" at bounding box center [179, 170] width 107 height 16
click at [317, 141] on input "Quantity *" at bounding box center [296, 138] width 107 height 16
type input "2"
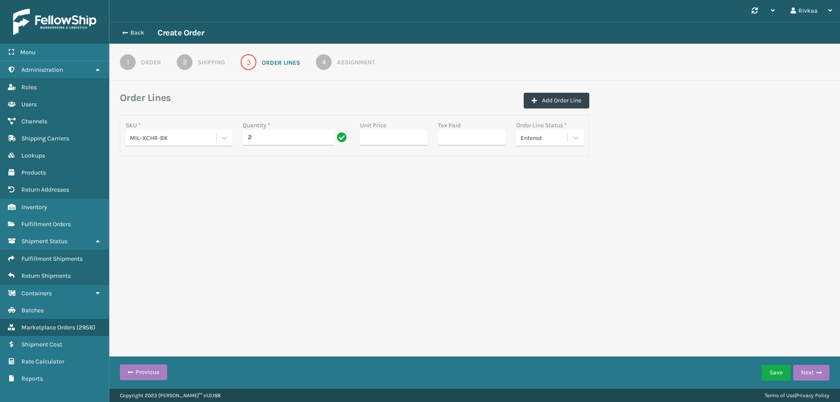
drag, startPoint x: 352, startPoint y: 195, endPoint x: 522, endPoint y: 158, distance: 173.6
click at [371, 189] on div "Synchronise all channels Rivkaa Log Out Back Create Order 1 Order 2 Shipping 3 …" at bounding box center [474, 194] width 731 height 389
click at [563, 144] on div "Entered" at bounding box center [542, 138] width 52 height 14
drag, startPoint x: 758, startPoint y: 267, endPoint x: 795, endPoint y: 344, distance: 85.1
click at [761, 270] on div "Synchronise all channels Rivkaa Log Out Back Create Order 1 Order 2 Shipping 3 …" at bounding box center [474, 194] width 731 height 389
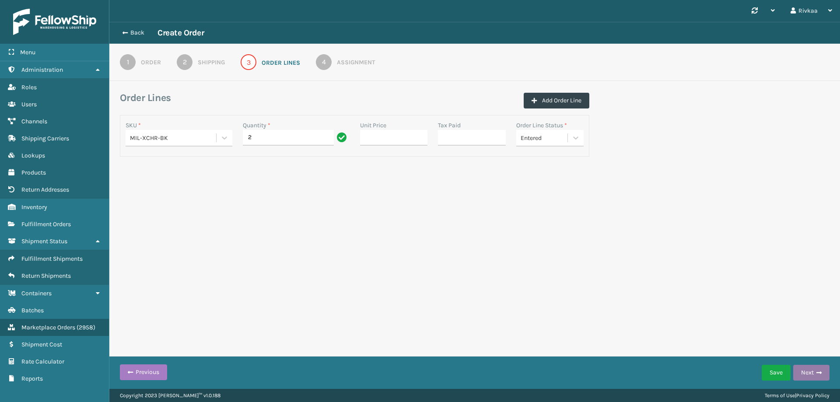
drag, startPoint x: 800, startPoint y: 364, endPoint x: 806, endPoint y: 374, distance: 12.4
click at [804, 370] on div "Save Next" at bounding box center [796, 373] width 68 height 22
click at [806, 374] on button "Next" at bounding box center [811, 373] width 36 height 16
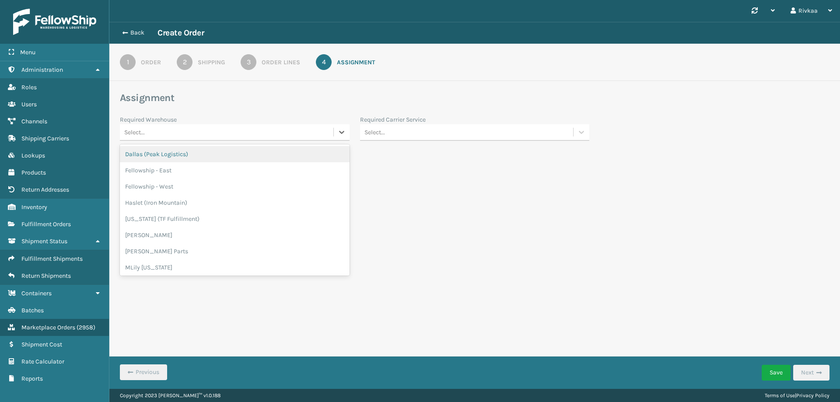
click at [174, 125] on div "Select..." at bounding box center [227, 132] width 214 height 14
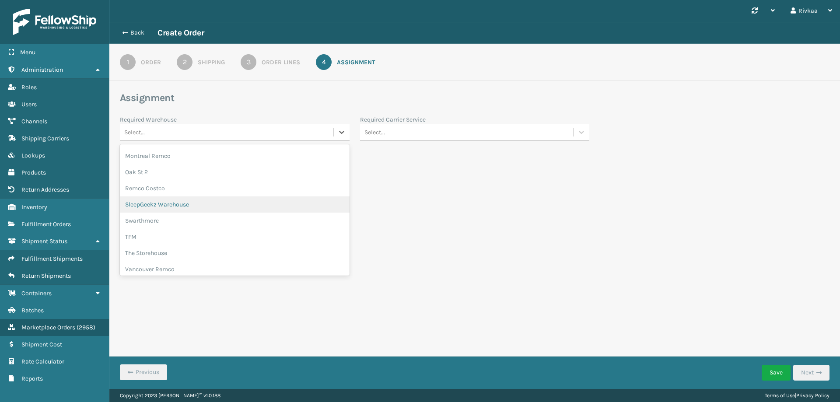
scroll to position [131, 0]
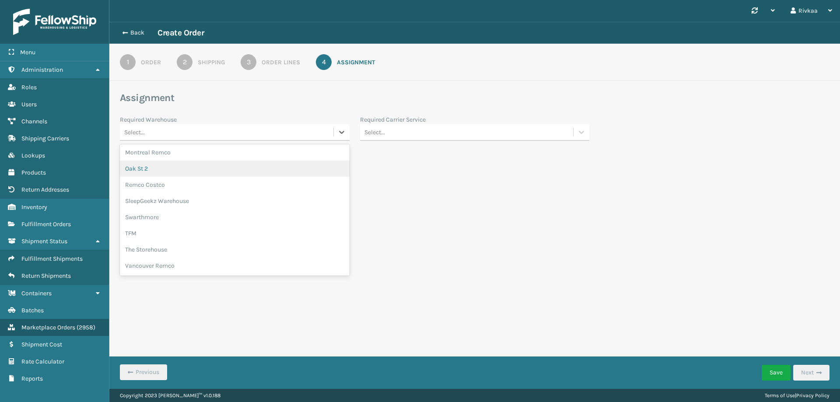
click at [168, 162] on div "Oak St 2" at bounding box center [235, 169] width 230 height 16
click at [417, 132] on div "Select..." at bounding box center [467, 132] width 214 height 14
click at [415, 263] on div "FedEx Ground" at bounding box center [475, 267] width 230 height 16
click at [201, 161] on div "Select..." at bounding box center [227, 163] width 214 height 14
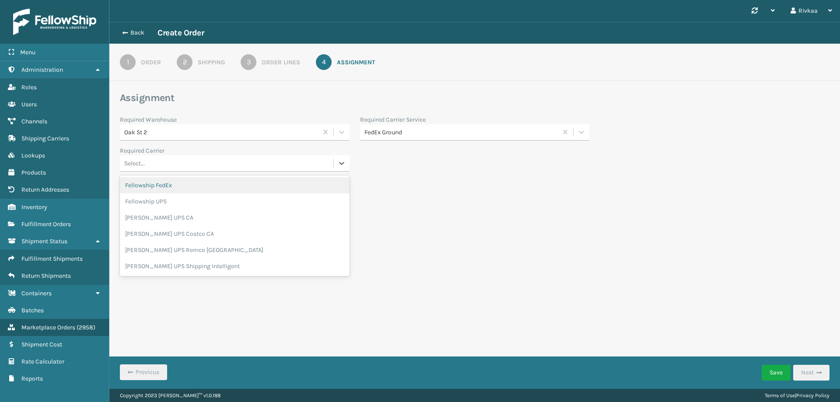
click at [189, 191] on div "Fellowship FedEx" at bounding box center [235, 185] width 230 height 16
click at [773, 376] on button "Save" at bounding box center [776, 373] width 29 height 16
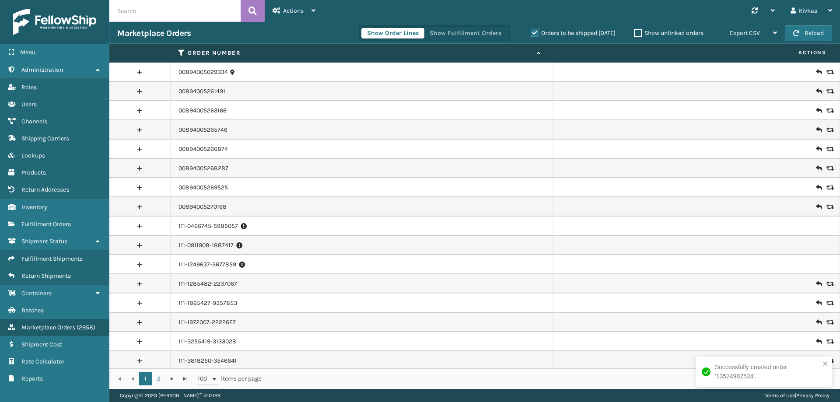
click at [709, 365] on div "Successfully created order '13524982524'." at bounding box center [760, 372] width 123 height 24
click at [215, 72] on link "00894005029334" at bounding box center [203, 72] width 49 height 9
click at [634, 33] on label "Show unlinked orders" at bounding box center [669, 32] width 70 height 7
click at [634, 33] on input "Show unlinked orders" at bounding box center [634, 31] width 0 height 6
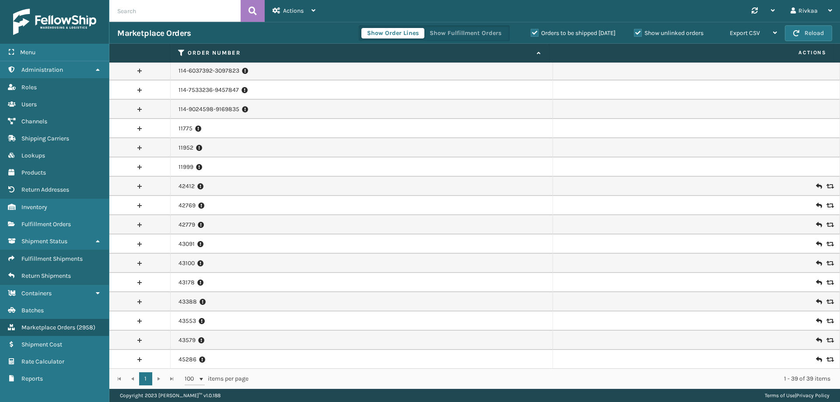
scroll to position [445, 0]
click at [67, 222] on span "Fulfillment Orders" at bounding box center [45, 224] width 49 height 7
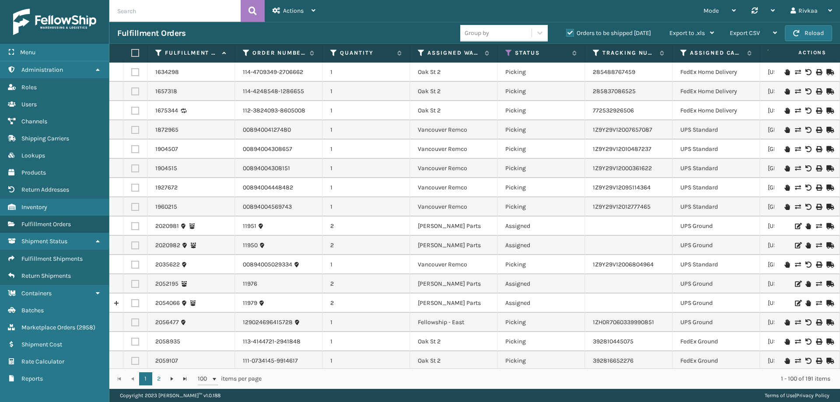
click at [183, 72] on div "1634298" at bounding box center [190, 72] width 71 height 9
drag, startPoint x: 173, startPoint y: 69, endPoint x: 215, endPoint y: 69, distance: 42.0
click at [178, 69] on link "1634298" at bounding box center [167, 72] width 24 height 9
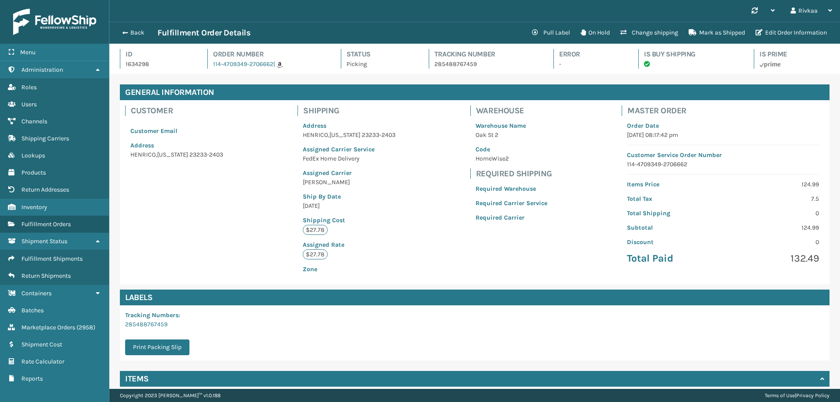
scroll to position [21, 731]
click at [140, 31] on button "Back" at bounding box center [137, 33] width 40 height 8
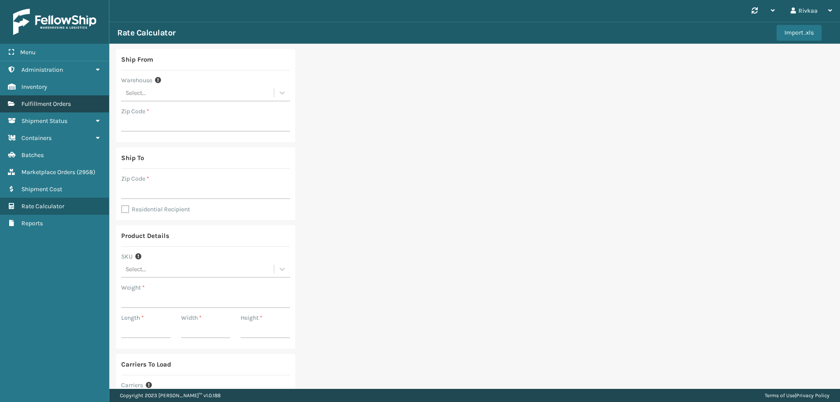
click at [52, 107] on span "Fulfillment Orders" at bounding box center [45, 103] width 49 height 7
